Goal: Task Accomplishment & Management: Use online tool/utility

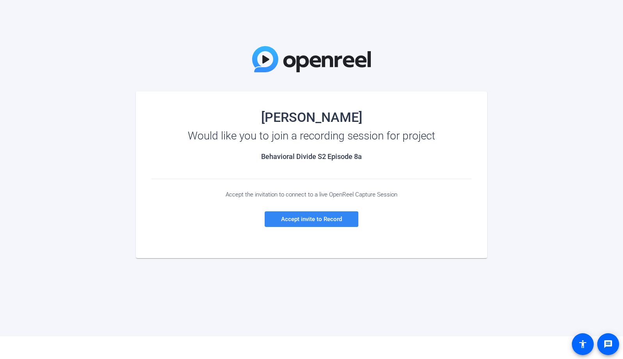
click at [302, 219] on span "Accept invite to Record" at bounding box center [311, 218] width 61 height 7
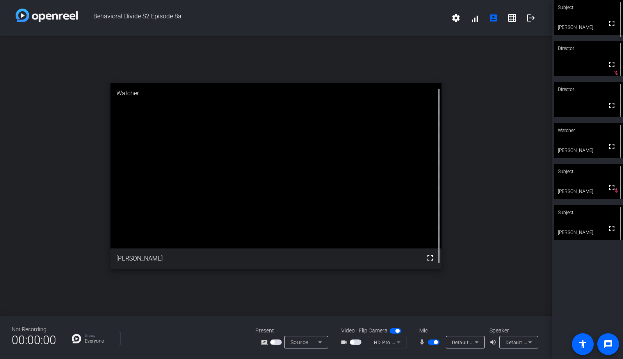
click at [393, 343] on mat-form-field "HD Pro Webcam C920 (046d:08e5)" at bounding box center [386, 341] width 39 height 12
click at [398, 342] on mat-form-field "HD Pro Webcam C920 (046d:08e5)" at bounding box center [386, 341] width 39 height 12
click at [479, 343] on icon at bounding box center [476, 341] width 9 height 9
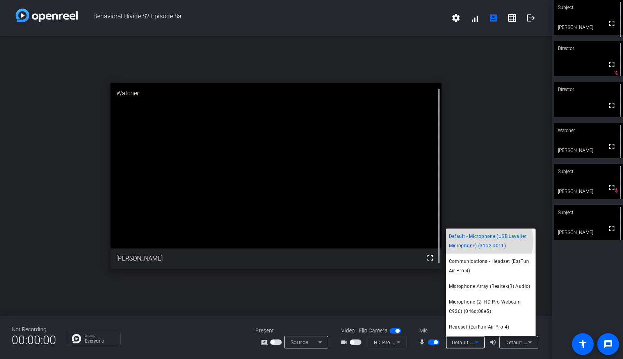
click at [486, 240] on span "Default - Microphone (USB Lavalier Microphone) (31b2:0011)" at bounding box center [490, 240] width 83 height 19
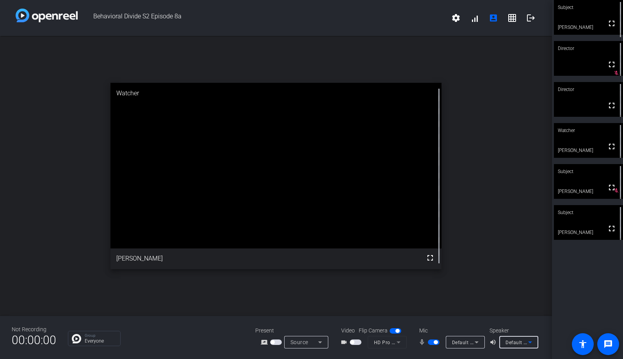
click at [533, 342] on icon at bounding box center [529, 341] width 9 height 9
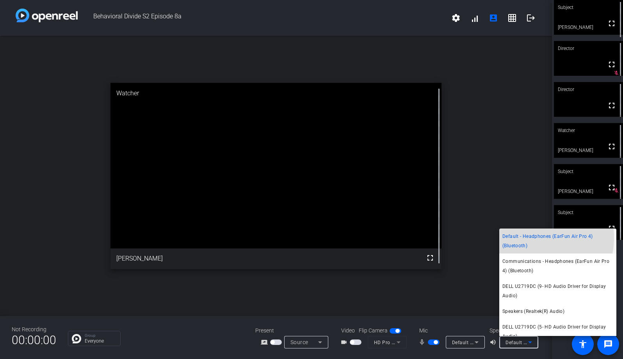
click at [530, 237] on span "Default - Headphones (EarFun Air Pro 4) (Bluetooth)" at bounding box center [557, 240] width 111 height 19
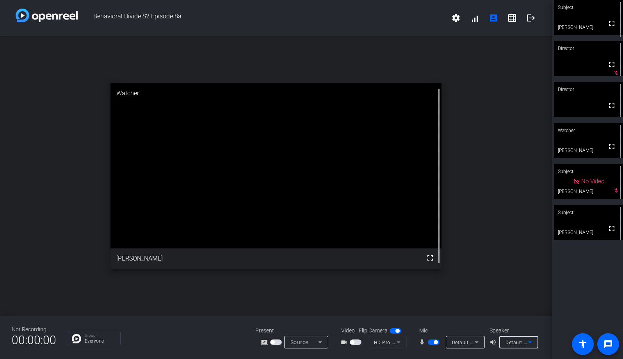
click at [398, 343] on mat-form-field "HD Pro Webcam C920 (046d:08e5)" at bounding box center [386, 341] width 39 height 12
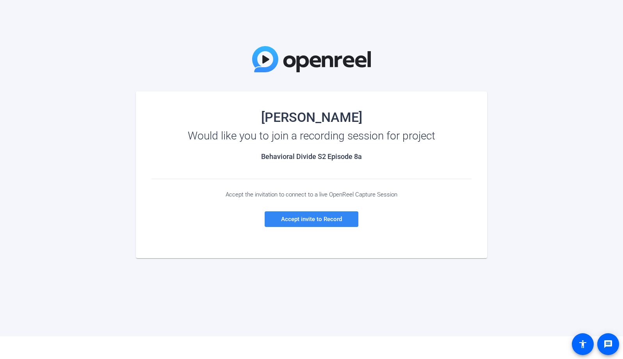
click at [307, 217] on span "Accept invite to Record" at bounding box center [311, 218] width 61 height 7
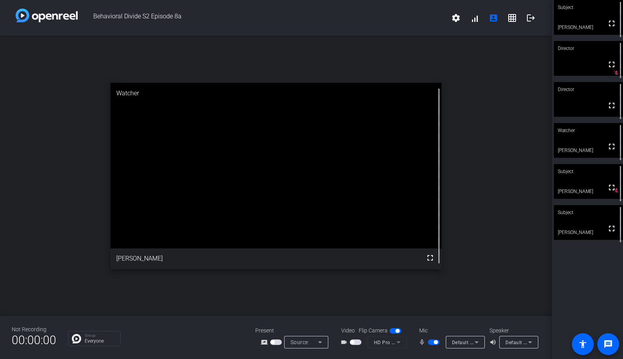
click at [357, 340] on span "button" at bounding box center [356, 341] width 12 height 5
click at [358, 341] on span "button" at bounding box center [356, 341] width 12 height 5
click at [399, 343] on mat-form-field "HD Pro Webcam C920 (046d:08e5)" at bounding box center [386, 341] width 39 height 12
click at [398, 340] on mat-form-field "HD Pro Webcam C920 (046d:08e5)" at bounding box center [386, 341] width 39 height 12
click at [319, 341] on icon at bounding box center [319, 341] width 9 height 9
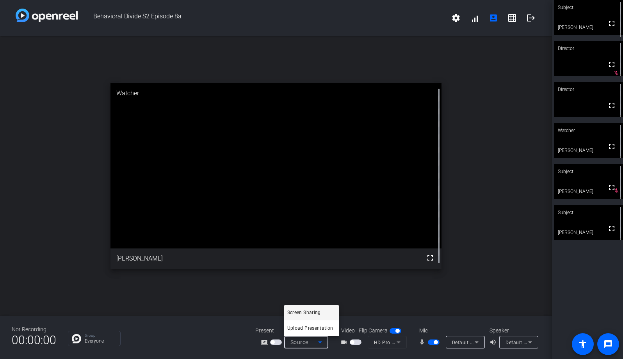
click at [319, 339] on div at bounding box center [311, 179] width 623 height 359
click at [387, 341] on mat-form-field "HD Pro Webcam C920 (046d:08e5)" at bounding box center [386, 341] width 39 height 12
click at [399, 343] on mat-form-field "HD Pro Webcam C920 (046d:08e5)" at bounding box center [386, 341] width 39 height 12
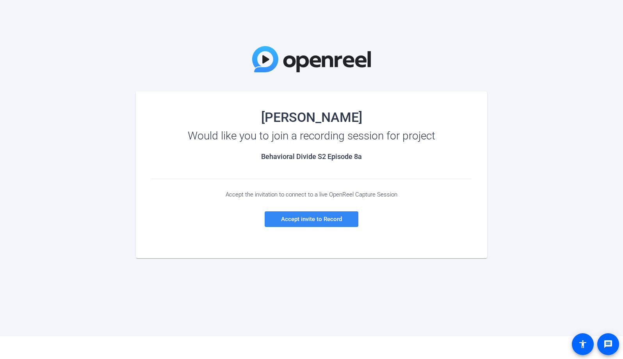
click at [330, 218] on span "Accept invite to Record" at bounding box center [311, 218] width 61 height 7
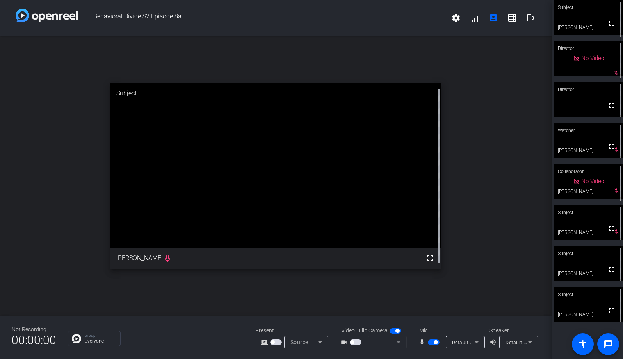
click at [531, 343] on icon at bounding box center [529, 341] width 9 height 9
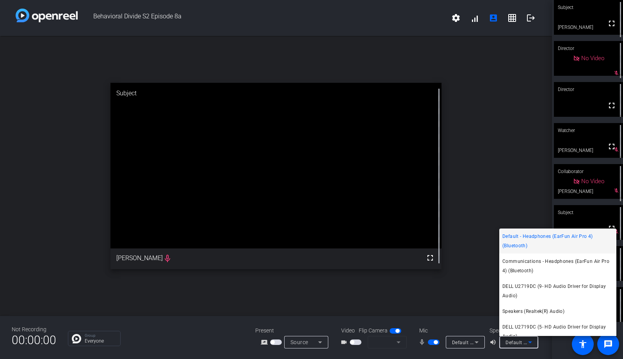
click at [476, 344] on div at bounding box center [311, 179] width 623 height 359
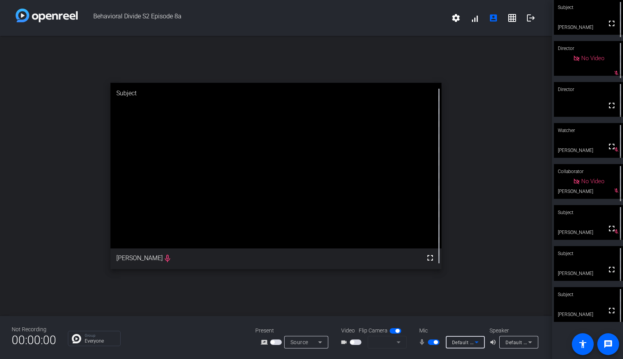
click at [476, 344] on icon at bounding box center [476, 341] width 9 height 9
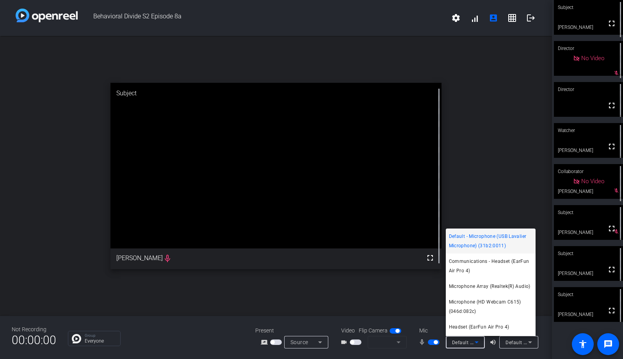
click at [488, 240] on span "Default - Microphone (USB Lavalier Microphone) (31b2:0011)" at bounding box center [490, 240] width 83 height 19
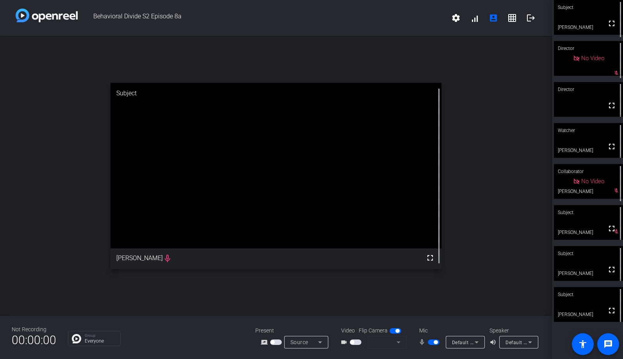
click at [358, 340] on span "button" at bounding box center [356, 341] width 12 height 5
click at [395, 341] on mat-form-field at bounding box center [386, 341] width 39 height 12
click at [478, 342] on icon at bounding box center [476, 341] width 9 height 9
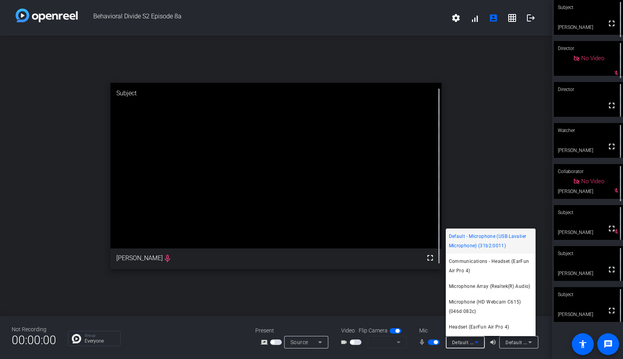
click at [531, 343] on div at bounding box center [311, 179] width 623 height 359
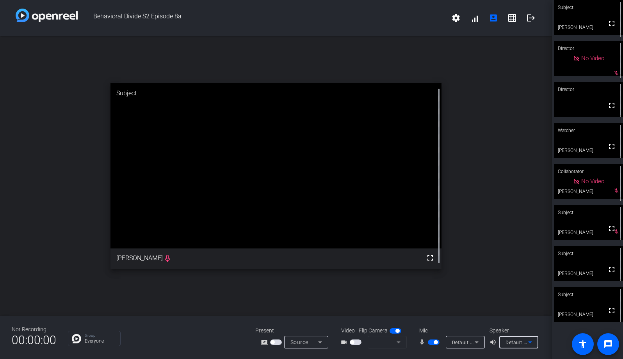
click at [531, 343] on icon at bounding box center [529, 341] width 9 height 9
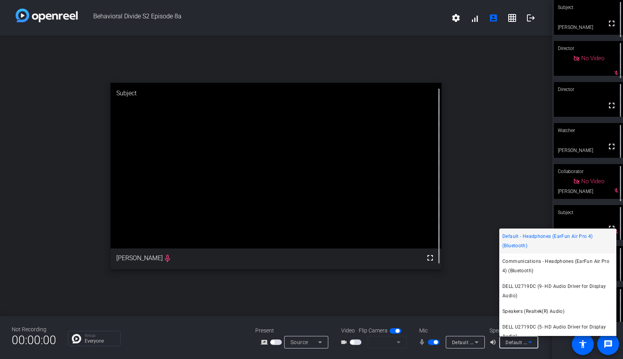
click at [530, 343] on div at bounding box center [311, 179] width 623 height 359
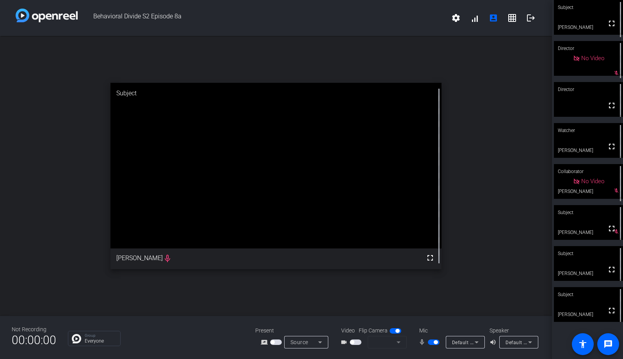
click at [213, 340] on div "Group Everyone" at bounding box center [156, 337] width 176 height 15
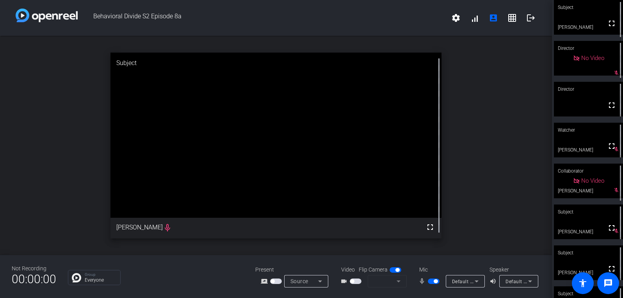
click at [268, 176] on video at bounding box center [275, 135] width 331 height 165
click at [508, 16] on mat-icon "grid_on" at bounding box center [511, 17] width 9 height 9
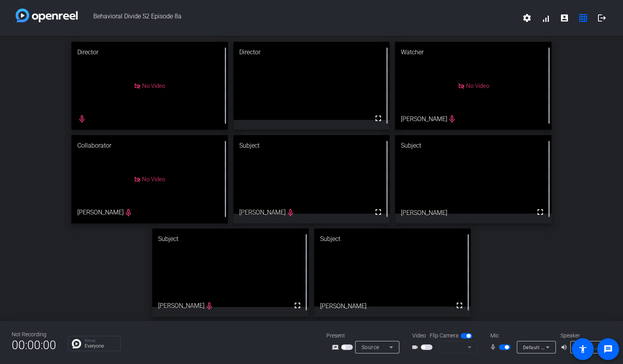
click at [501, 346] on span "button" at bounding box center [505, 346] width 12 height 5
click at [506, 347] on span "button" at bounding box center [505, 346] width 12 height 5
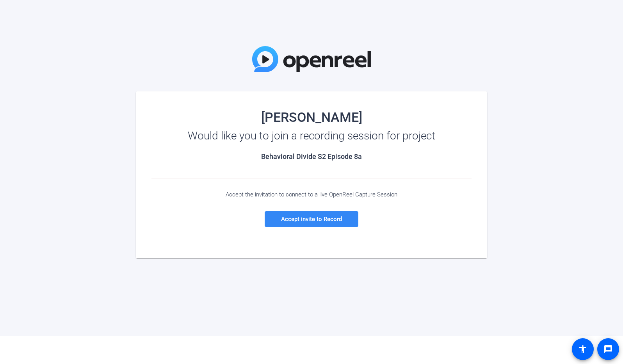
click at [312, 217] on span "Accept invite to Record" at bounding box center [311, 218] width 61 height 7
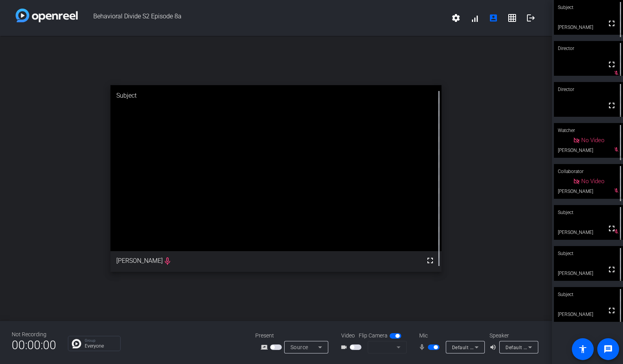
click at [515, 20] on mat-icon "grid_on" at bounding box center [511, 17] width 9 height 9
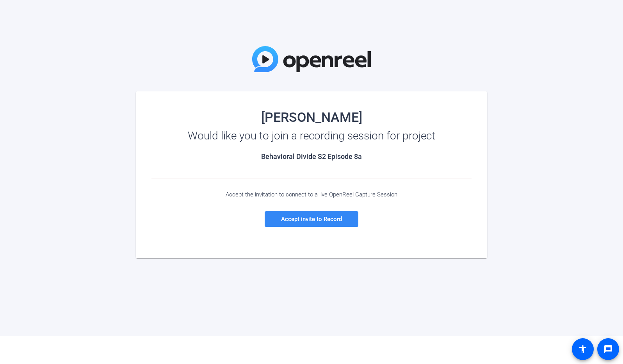
click at [287, 218] on span "Accept invite to Record" at bounding box center [311, 218] width 61 height 7
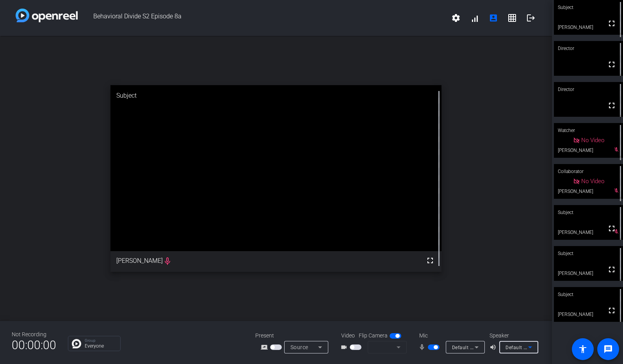
click at [529, 350] on icon at bounding box center [529, 346] width 9 height 9
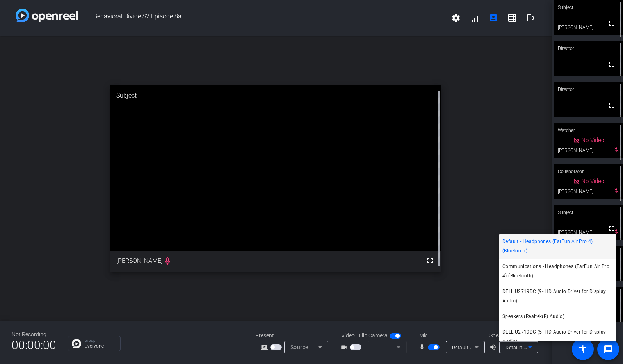
click at [529, 349] on div at bounding box center [311, 182] width 623 height 364
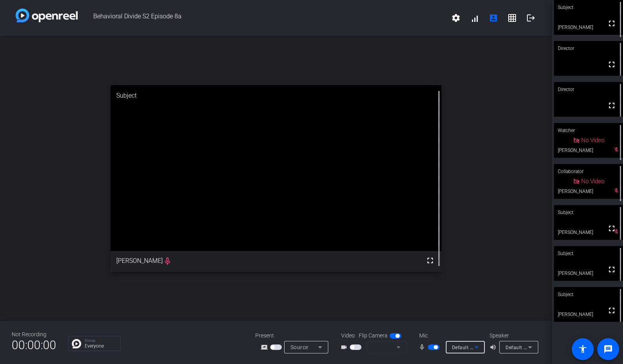
click at [476, 344] on icon at bounding box center [476, 346] width 9 height 9
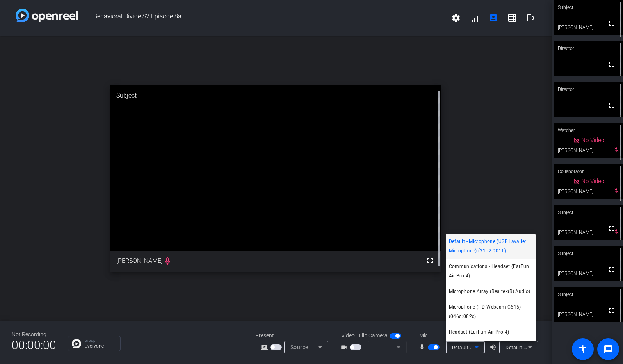
click at [476, 344] on div at bounding box center [311, 182] width 623 height 364
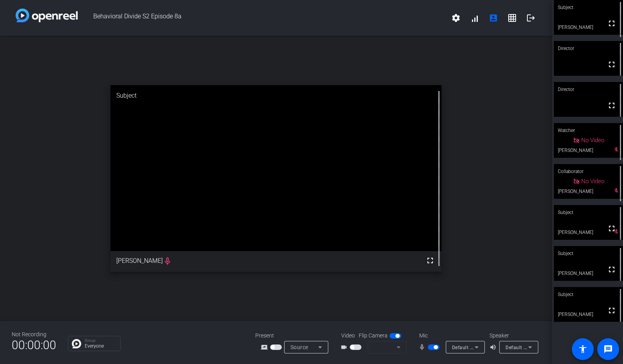
click at [383, 344] on mat-form-field at bounding box center [386, 347] width 39 height 12
click at [328, 176] on video at bounding box center [275, 167] width 331 height 165
click at [430, 346] on span "button" at bounding box center [434, 346] width 12 height 5
click at [436, 348] on span "button" at bounding box center [434, 346] width 12 height 5
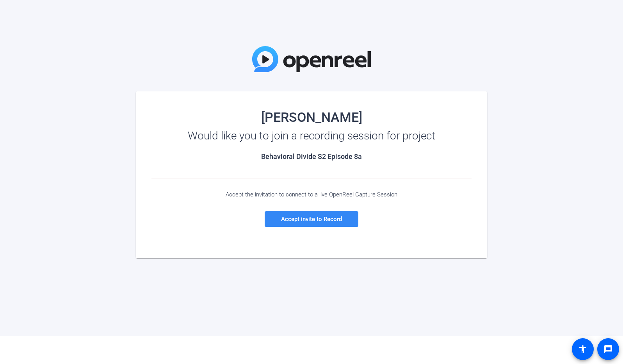
click at [324, 219] on span "Accept invite to Record" at bounding box center [311, 218] width 61 height 7
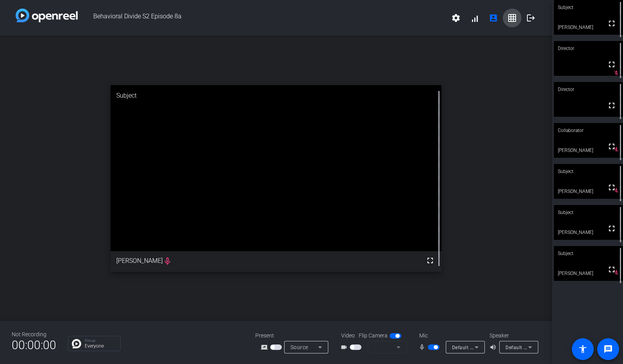
click at [512, 19] on mat-icon "grid_on" at bounding box center [511, 17] width 9 height 9
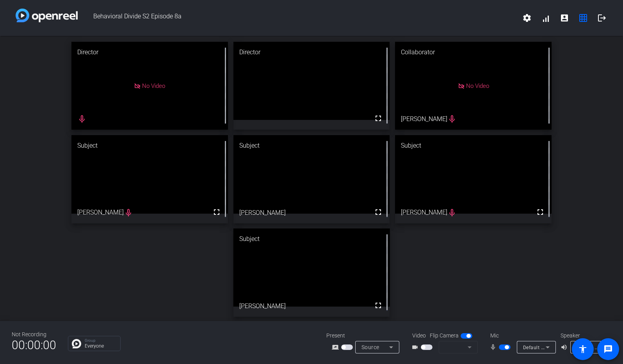
click at [547, 347] on icon at bounding box center [547, 347] width 4 height 2
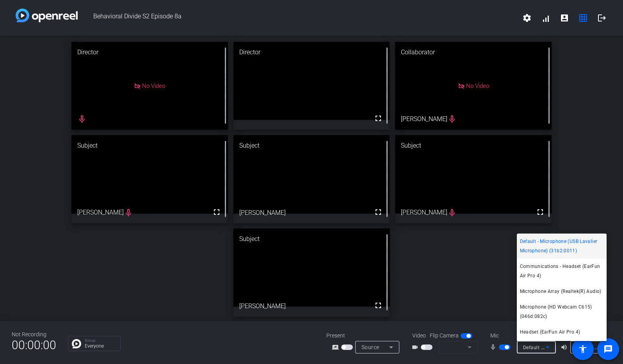
click at [547, 347] on div at bounding box center [311, 182] width 623 height 364
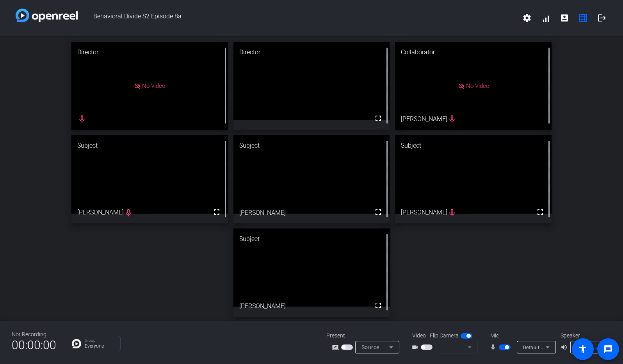
click at [594, 351] on div "Default - Headphones (EarFun Air Pro 4) (Bluetooth)" at bounding box center [587, 347] width 23 height 10
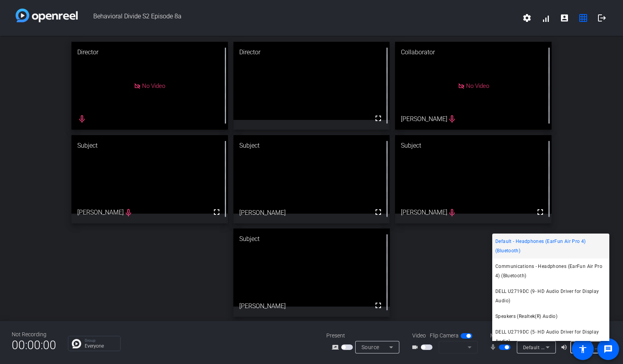
click at [410, 274] on div at bounding box center [311, 182] width 623 height 364
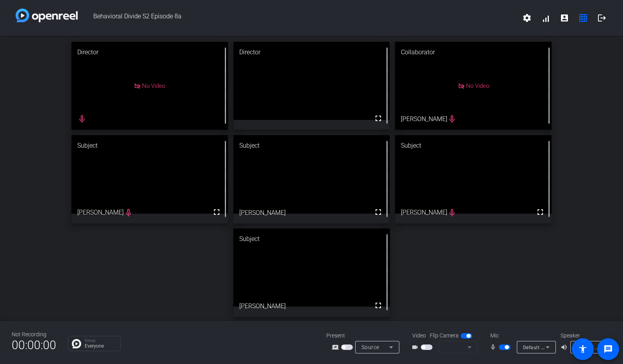
click at [390, 348] on icon at bounding box center [390, 346] width 9 height 9
click at [390, 348] on div at bounding box center [311, 182] width 623 height 364
click at [469, 346] on mat-form-field at bounding box center [457, 347] width 39 height 12
